Goal: Information Seeking & Learning: Find specific fact

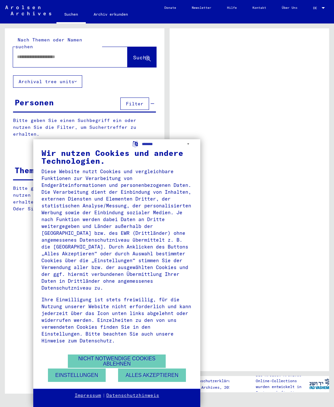
click at [153, 375] on button "Alles akzeptieren" at bounding box center [152, 374] width 68 height 13
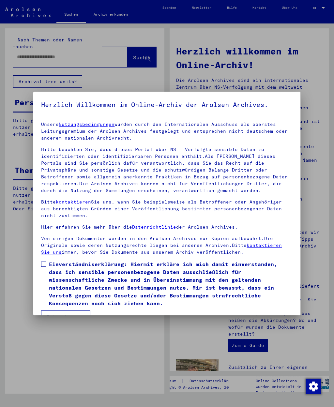
click at [83, 50] on div at bounding box center [167, 203] width 334 height 407
click at [47, 267] on label "Einverständniserklärung: Hiermit erkläre ich mich damit einverstanden, dass ich…" at bounding box center [166, 283] width 251 height 47
click at [73, 310] on button "Ich stimme zu" at bounding box center [65, 316] width 49 height 12
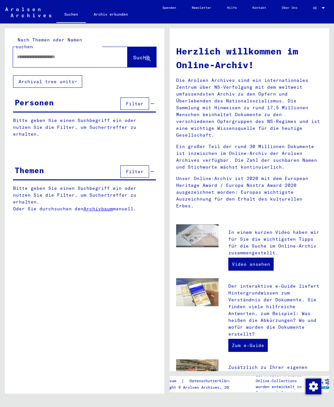
click at [80, 53] on input "text" at bounding box center [62, 56] width 91 height 7
type input "*******"
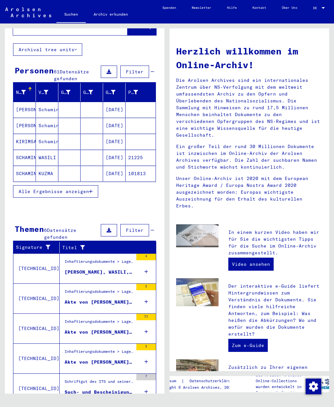
click at [138, 69] on span "Filter" at bounding box center [135, 72] width 18 height 6
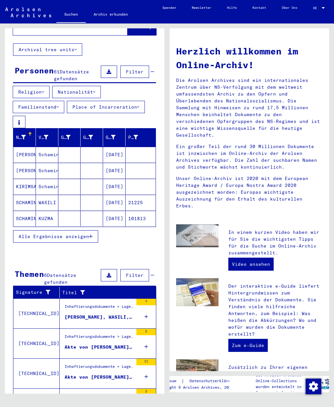
click at [50, 86] on button "Religion" at bounding box center [31, 92] width 37 height 12
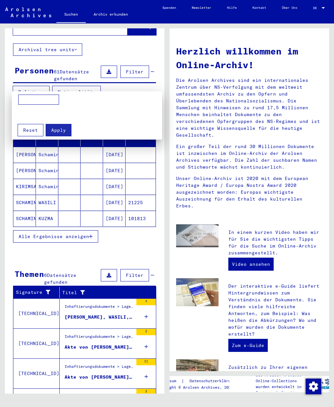
click at [38, 128] on button "Reset" at bounding box center [31, 130] width 26 height 12
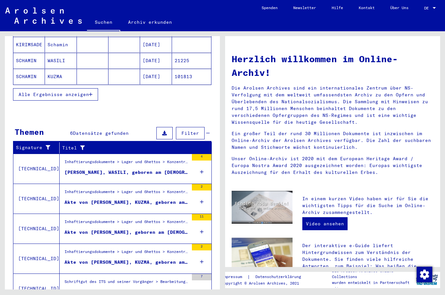
scroll to position [170, 0]
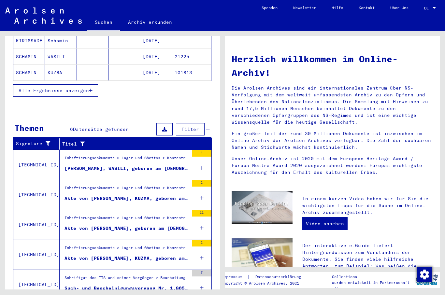
click at [203, 157] on icon at bounding box center [202, 168] width 4 height 23
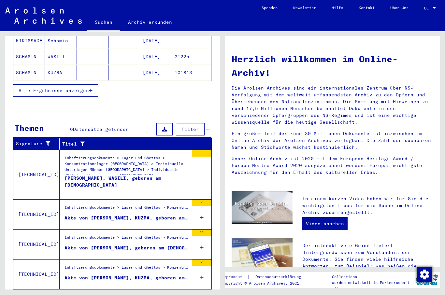
click at [202, 206] on icon at bounding box center [202, 217] width 4 height 23
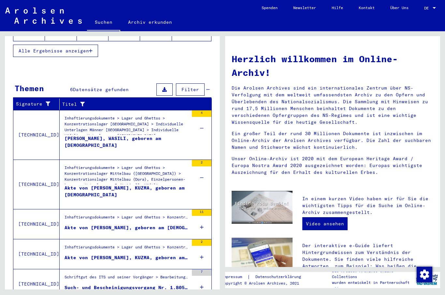
scroll to position [210, 0]
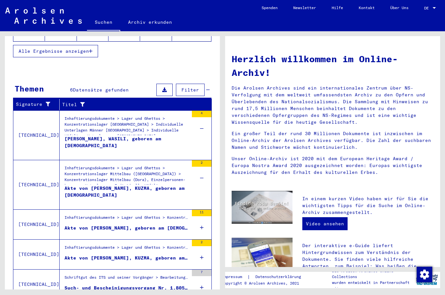
click at [126, 136] on div "[PERSON_NAME], WASILI, geboren am [DEMOGRAPHIC_DATA]" at bounding box center [127, 146] width 124 height 20
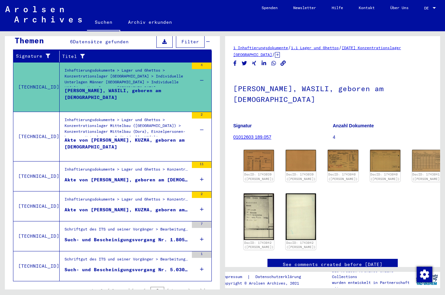
click at [256, 153] on img at bounding box center [259, 161] width 30 height 22
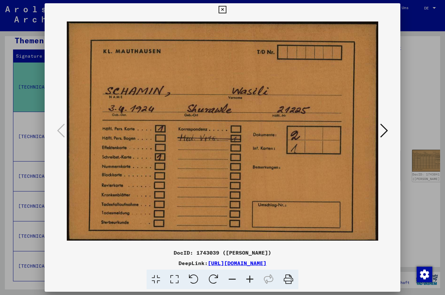
click at [333, 65] on div at bounding box center [222, 147] width 445 height 295
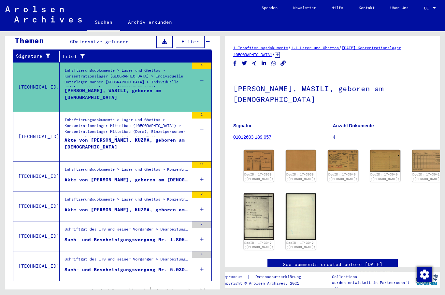
click at [145, 167] on div "Inhaftierungsdokumente > Lager und Ghettos > Konzentrationslager [GEOGRAPHIC_DA…" at bounding box center [127, 171] width 124 height 9
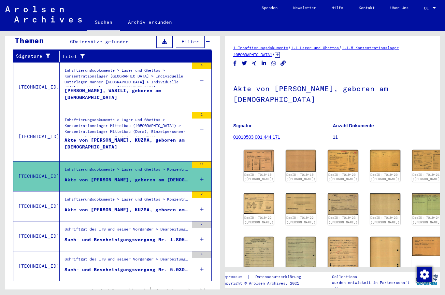
click at [257, 154] on img at bounding box center [259, 161] width 30 height 22
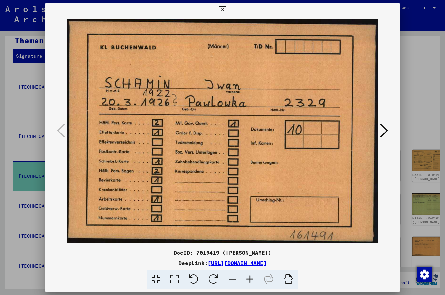
click at [333, 103] on div at bounding box center [222, 147] width 445 height 295
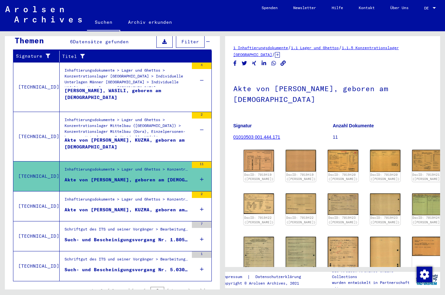
scroll to position [17, 0]
click at [150, 267] on div "Such- und Bescheinigungsvorgang Nr. 5.030.055 für [PERSON_NAME] geboren [DEMOGR…" at bounding box center [127, 270] width 124 height 7
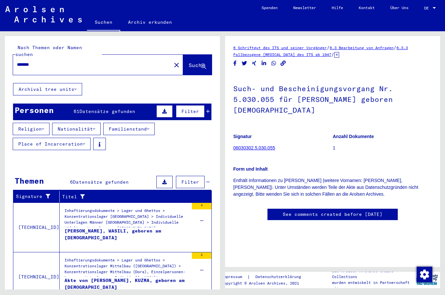
click at [128, 109] on span "Datensätze gefunden" at bounding box center [108, 112] width 56 height 6
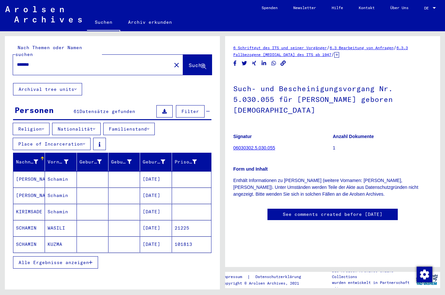
click at [34, 188] on mat-cell "[PERSON_NAME]" at bounding box center [29, 196] width 32 height 16
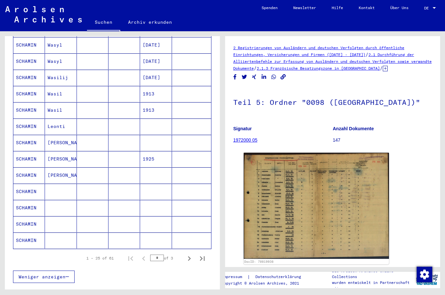
scroll to position [337, 0]
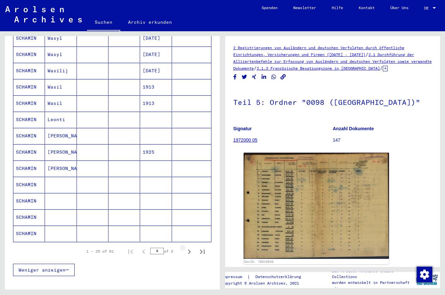
click at [191, 247] on icon "Next page" at bounding box center [189, 251] width 9 height 9
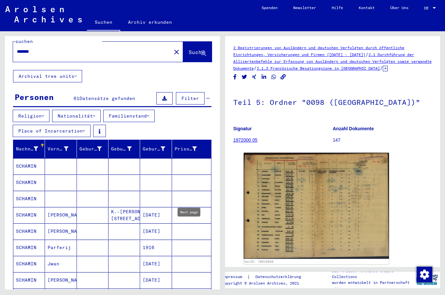
scroll to position [13, 0]
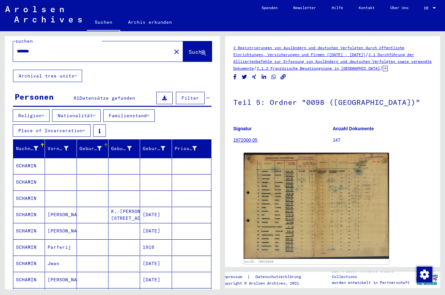
click at [99, 145] on div at bounding box center [99, 148] width 5 height 7
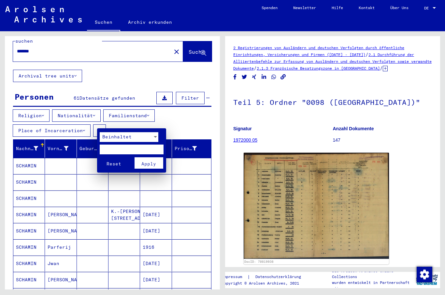
click at [154, 138] on div at bounding box center [155, 137] width 3 height 2
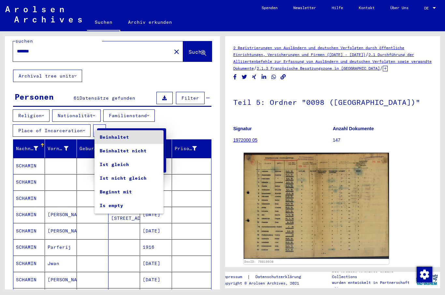
click at [74, 126] on div at bounding box center [222, 147] width 445 height 295
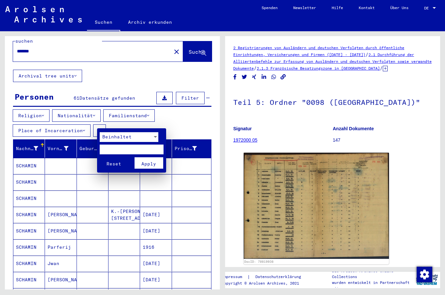
click at [171, 201] on div at bounding box center [222, 147] width 445 height 295
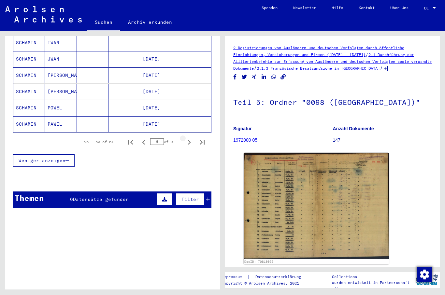
click at [190, 140] on icon "Next page" at bounding box center [189, 142] width 3 height 5
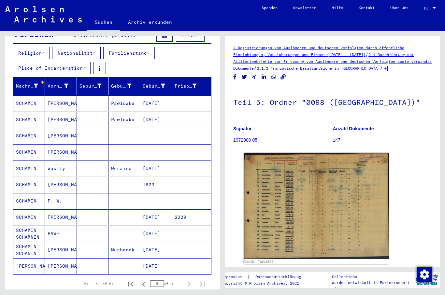
scroll to position [75, 0]
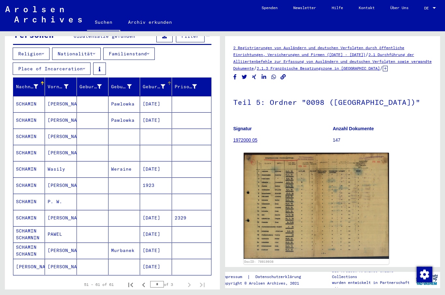
click at [135, 81] on div "Geburt‏" at bounding box center [125, 86] width 29 height 10
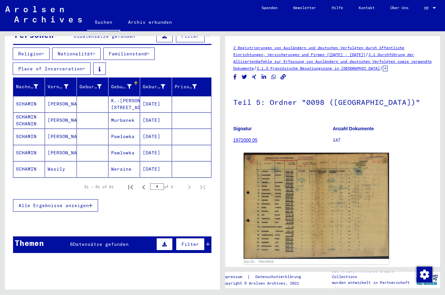
click at [143, 185] on icon "Previous page" at bounding box center [143, 187] width 3 height 5
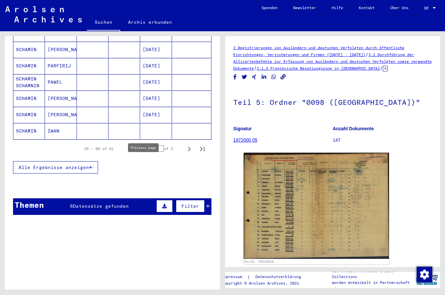
scroll to position [441, 0]
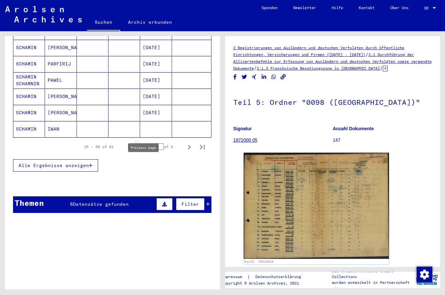
click at [143, 143] on icon "Previous page" at bounding box center [143, 147] width 9 height 9
type input "*"
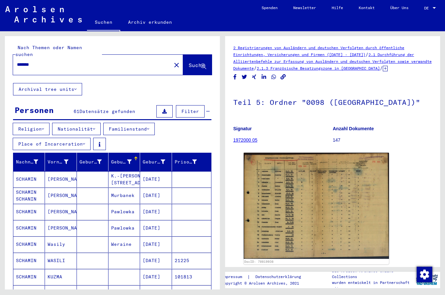
scroll to position [0, 0]
